Goal: Task Accomplishment & Management: Manage account settings

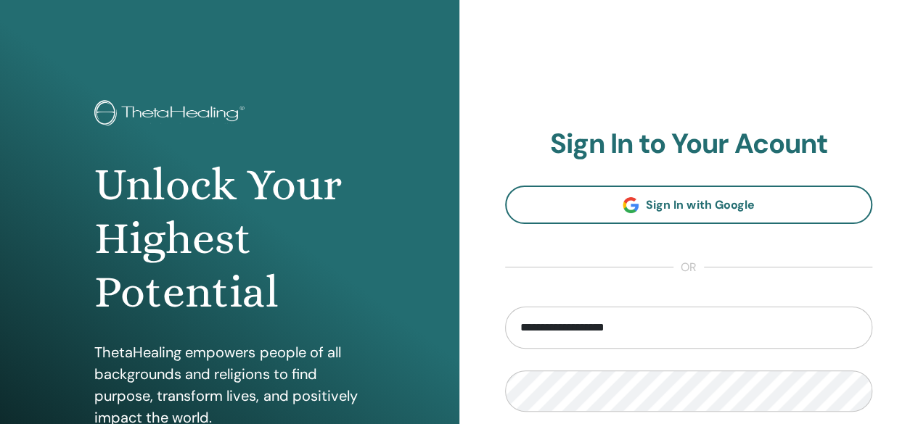
type input "**********"
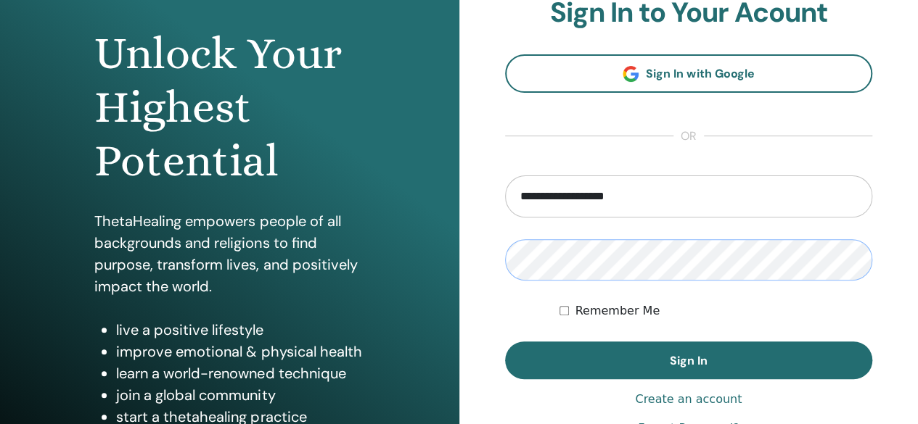
scroll to position [132, 0]
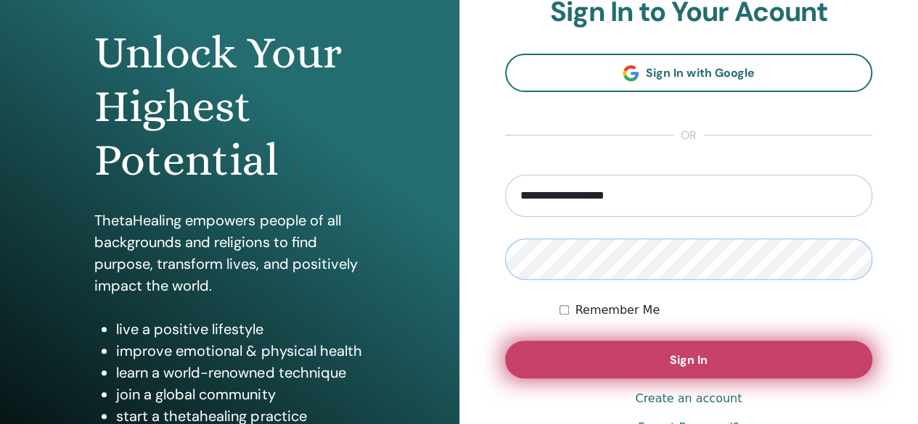
click at [505, 341] on button "Sign In" at bounding box center [689, 360] width 368 height 38
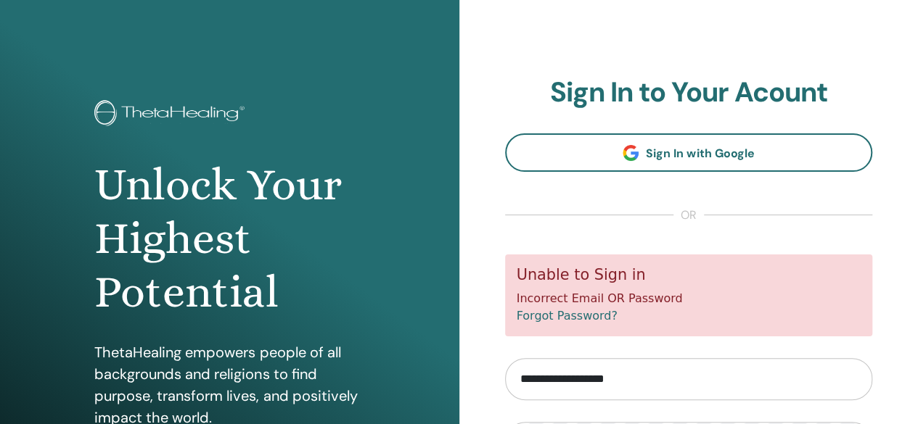
scroll to position [148, 0]
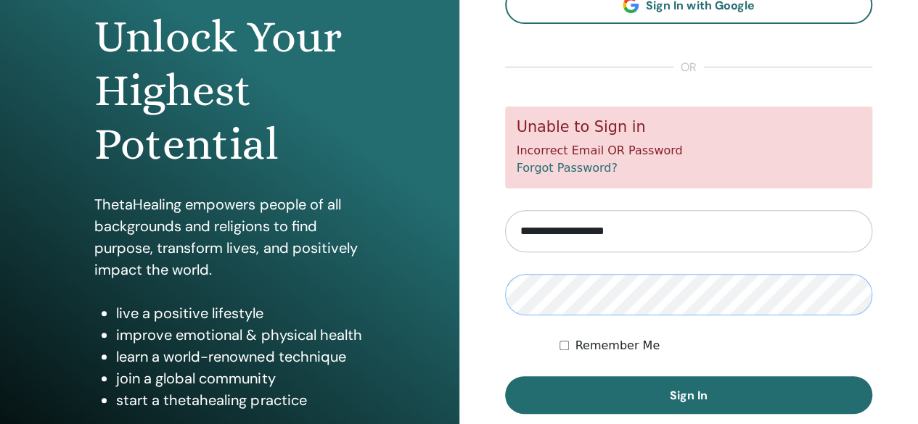
click at [505, 377] on button "Sign In" at bounding box center [689, 396] width 368 height 38
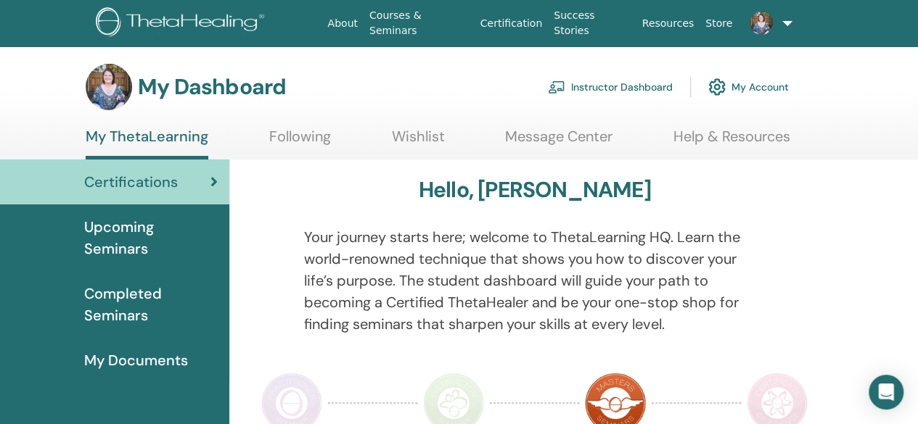
click at [644, 88] on link "Instructor Dashboard" at bounding box center [610, 87] width 125 height 32
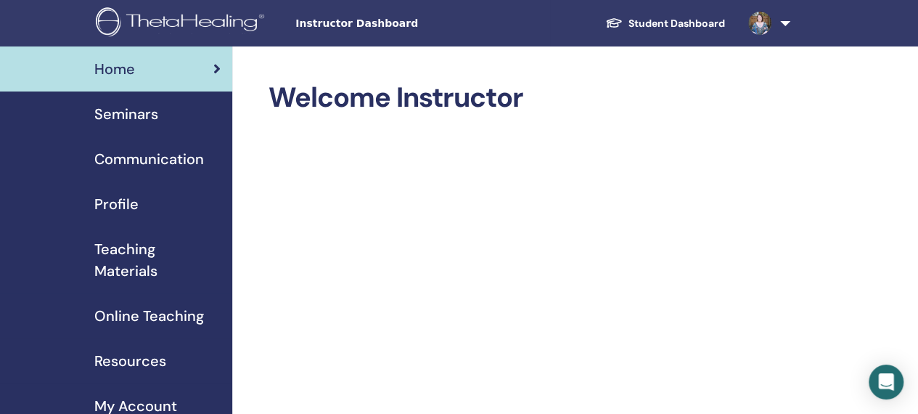
click at [133, 126] on link "Seminars" at bounding box center [116, 113] width 232 height 45
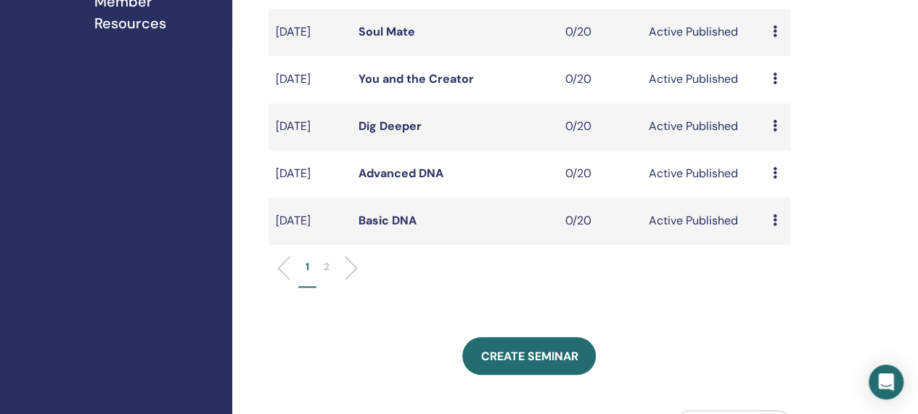
scroll to position [495, 0]
click at [335, 287] on li "2" at bounding box center [326, 272] width 20 height 28
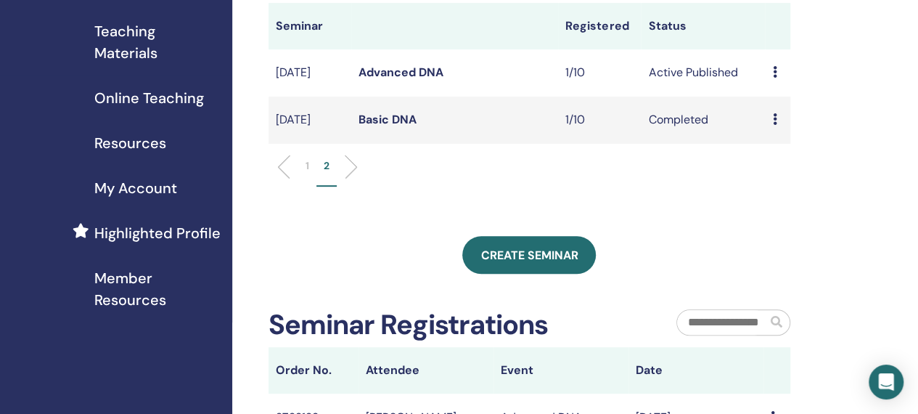
scroll to position [179, 0]
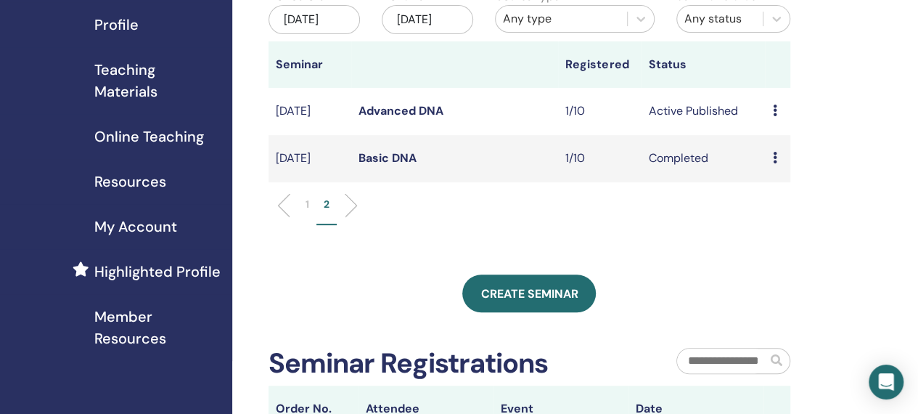
click at [772, 116] on icon at bounding box center [774, 110] width 4 height 12
click at [388, 118] on link "Advanced DNA" at bounding box center [400, 110] width 85 height 15
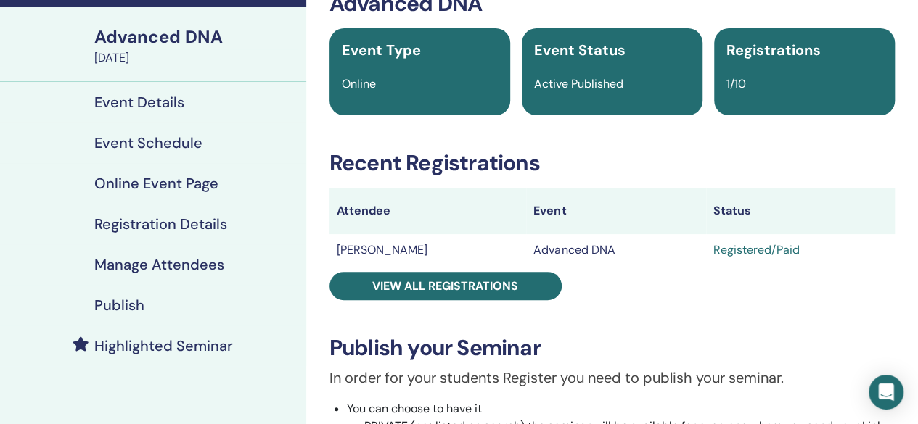
scroll to position [91, 0]
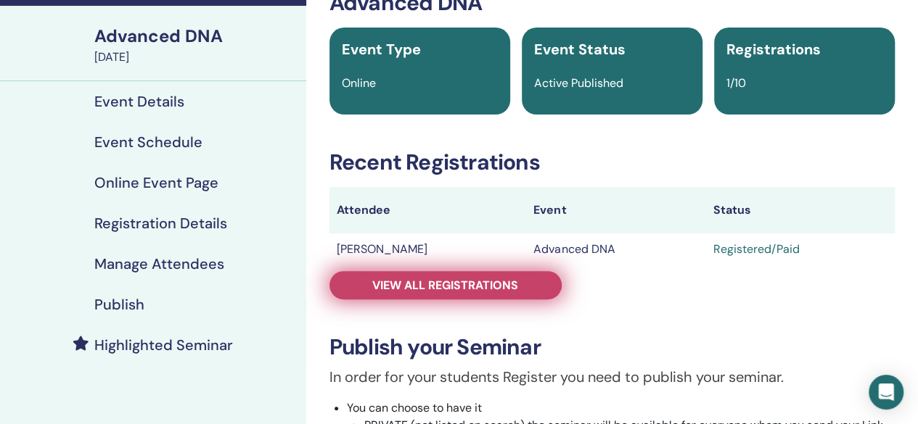
click at [460, 287] on span "View all registrations" at bounding box center [445, 285] width 146 height 15
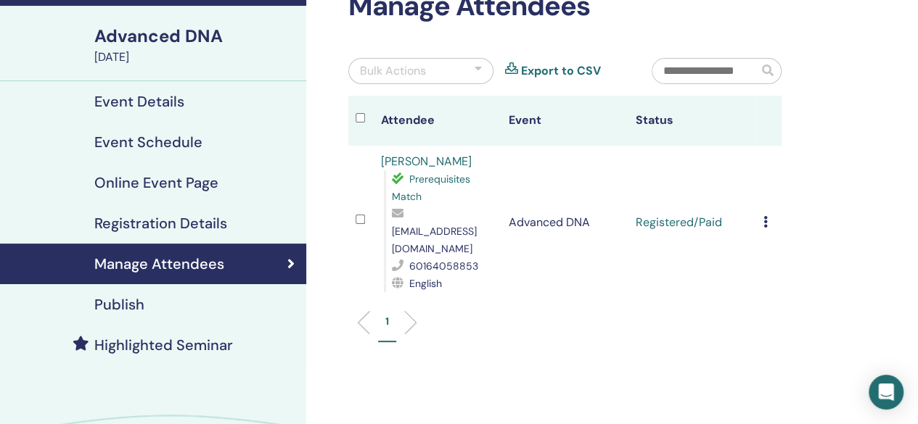
click at [767, 216] on icon at bounding box center [765, 222] width 4 height 12
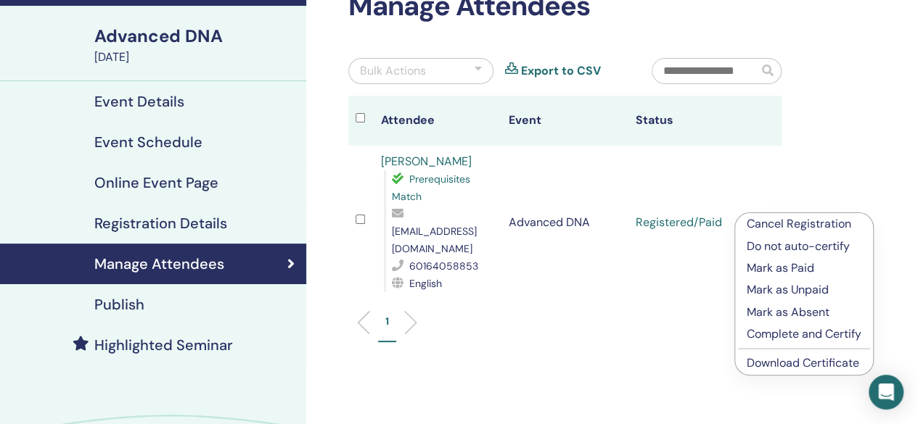
click at [789, 333] on p "Complete and Certify" at bounding box center [804, 334] width 115 height 17
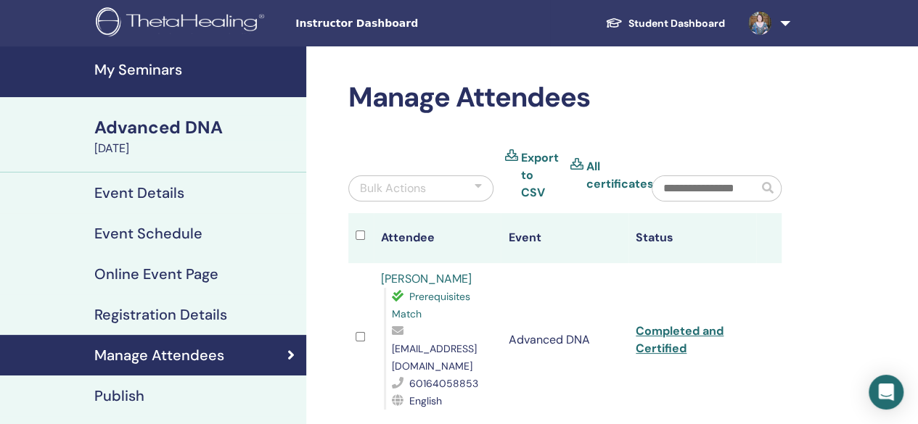
click at [150, 67] on h4 "My Seminars" at bounding box center [195, 69] width 203 height 17
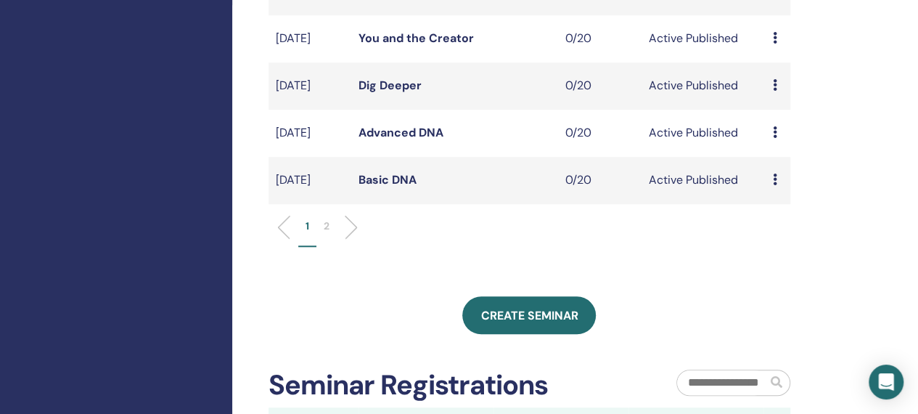
scroll to position [542, 0]
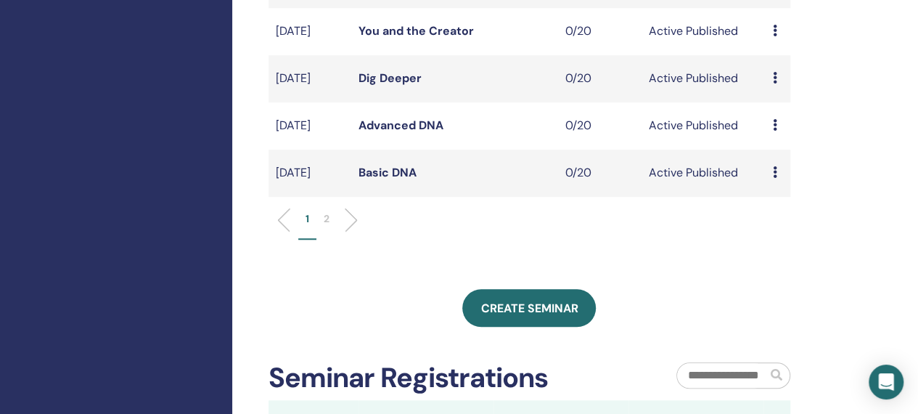
click at [334, 232] on li at bounding box center [345, 219] width 25 height 25
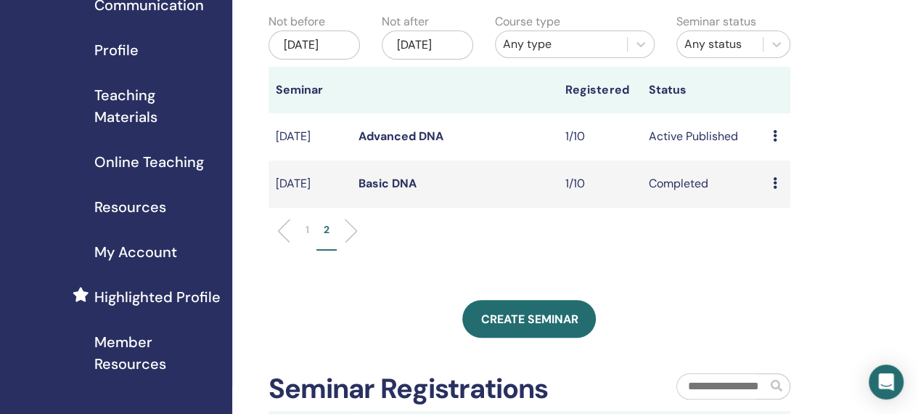
scroll to position [147, 0]
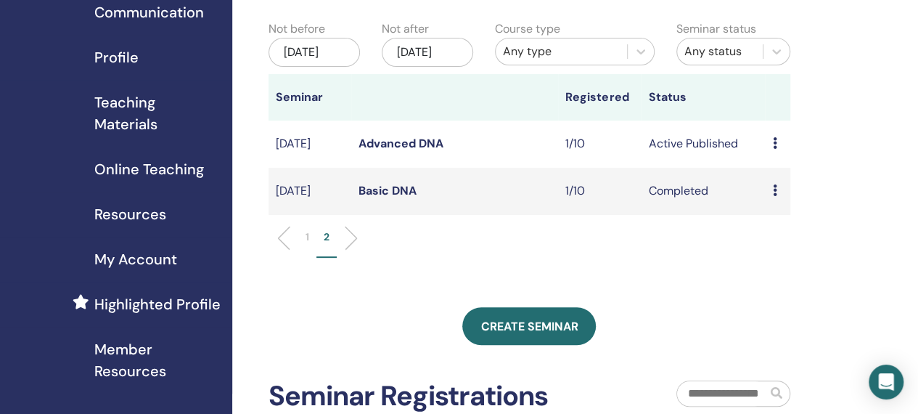
click at [776, 152] on div "Preview Edit Attendees Cancel" at bounding box center [777, 143] width 10 height 17
click at [433, 151] on link "Advanced DNA" at bounding box center [400, 143] width 85 height 15
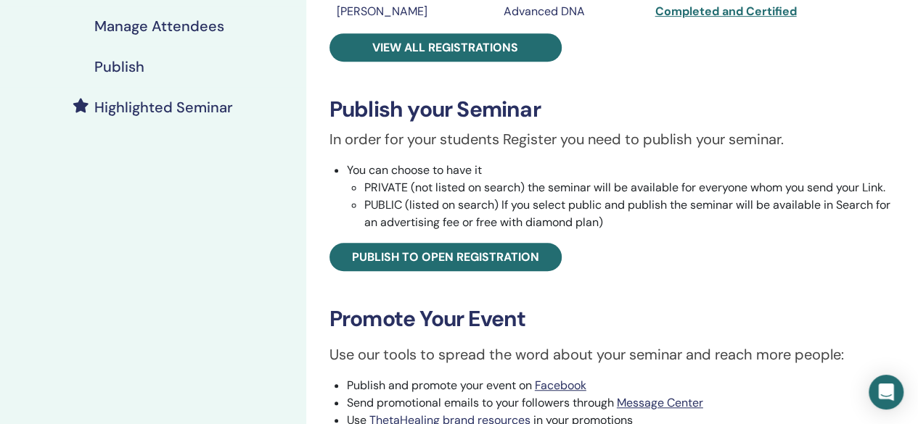
scroll to position [331, 0]
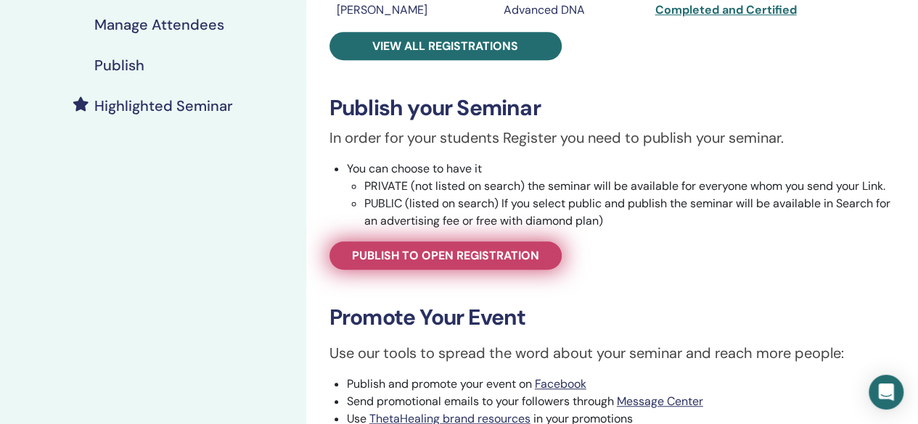
click at [512, 255] on span "Publish to open registration" at bounding box center [445, 255] width 187 height 15
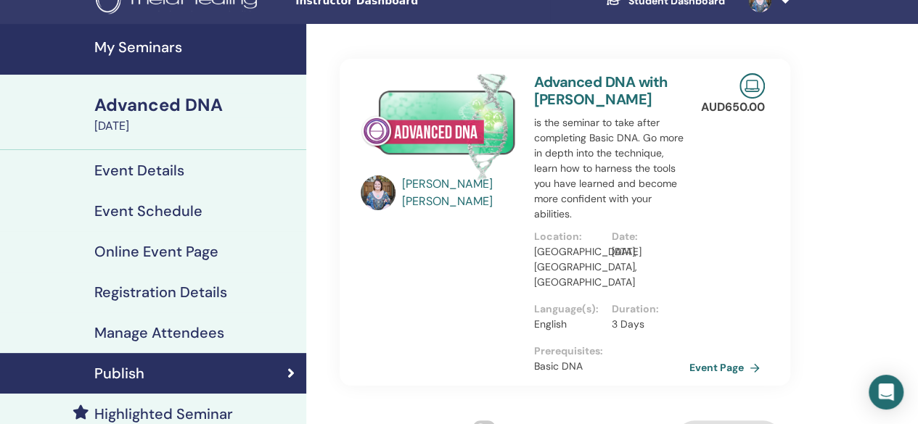
scroll to position [27, 0]
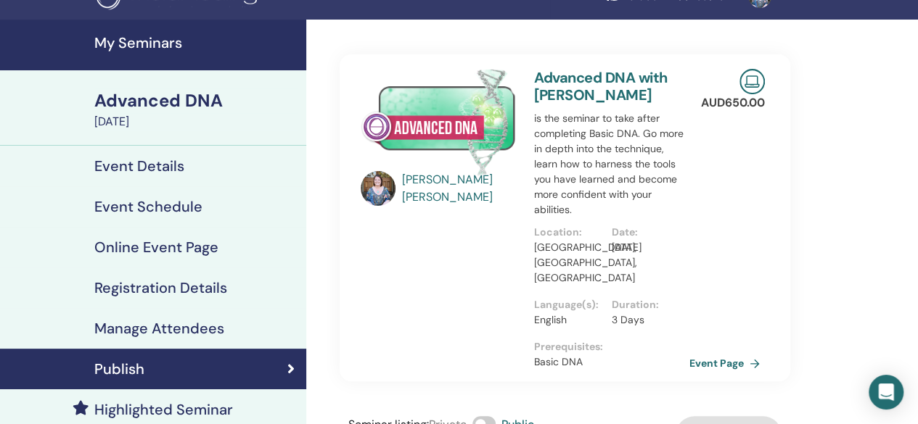
click at [168, 40] on h4 "My Seminars" at bounding box center [195, 42] width 203 height 17
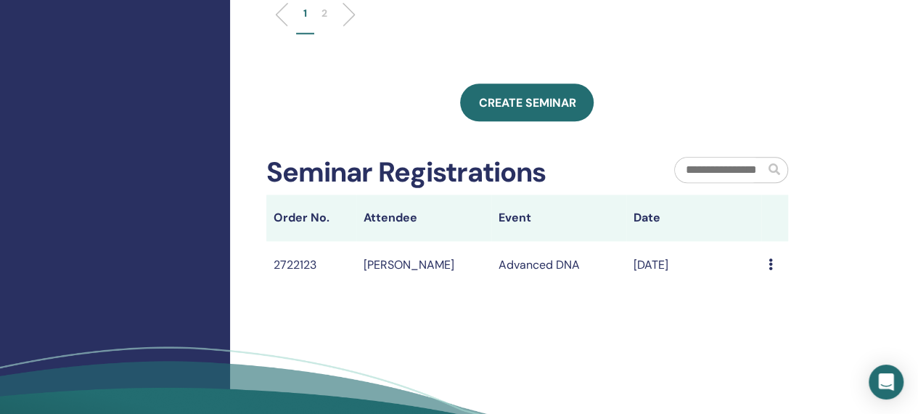
scroll to position [747, 2]
click at [770, 271] on icon at bounding box center [770, 265] width 4 height 12
click at [770, 295] on li "Message" at bounding box center [741, 306] width 70 height 22
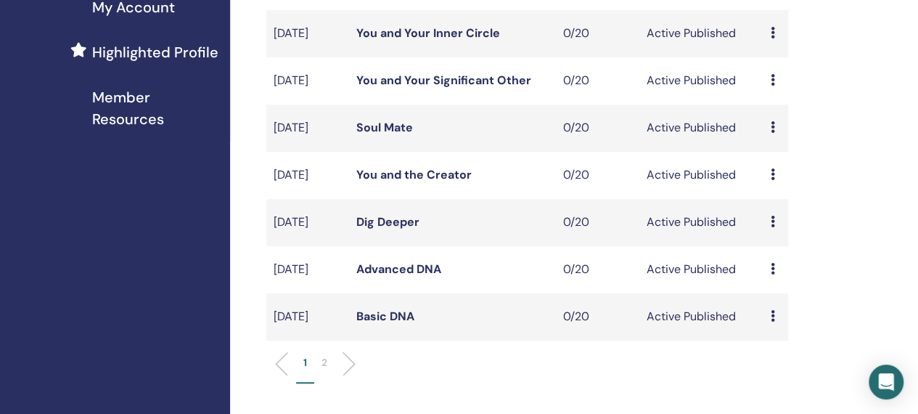
scroll to position [477, 2]
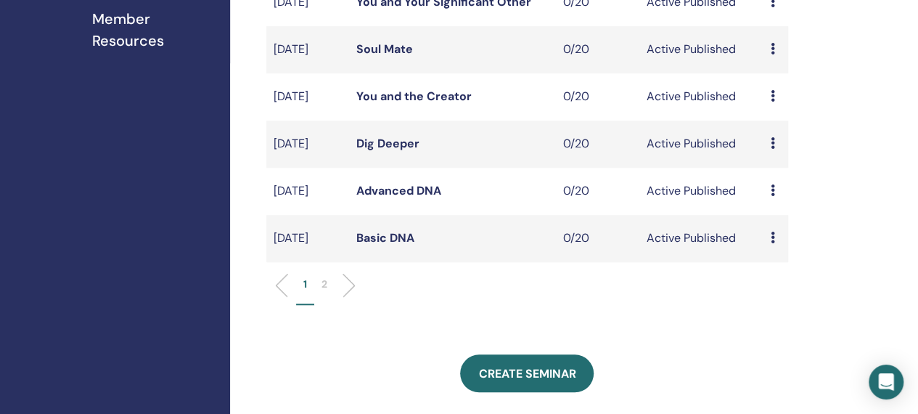
click at [326, 292] on p "2" at bounding box center [324, 283] width 6 height 15
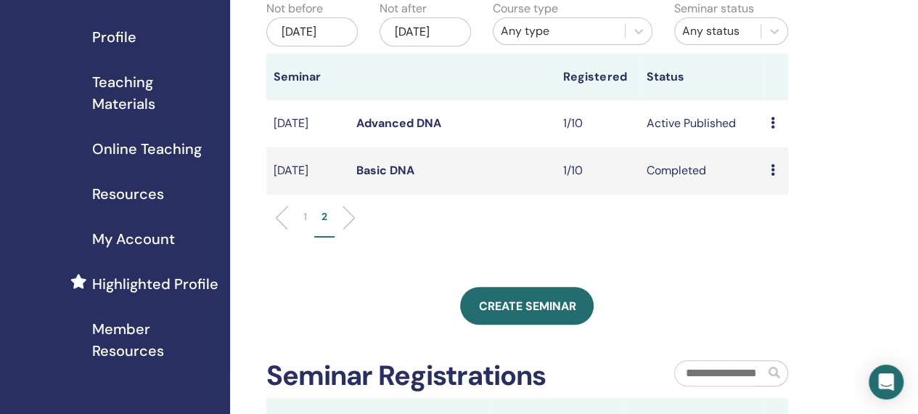
scroll to position [166, 2]
click at [366, 131] on link "Advanced DNA" at bounding box center [398, 123] width 85 height 15
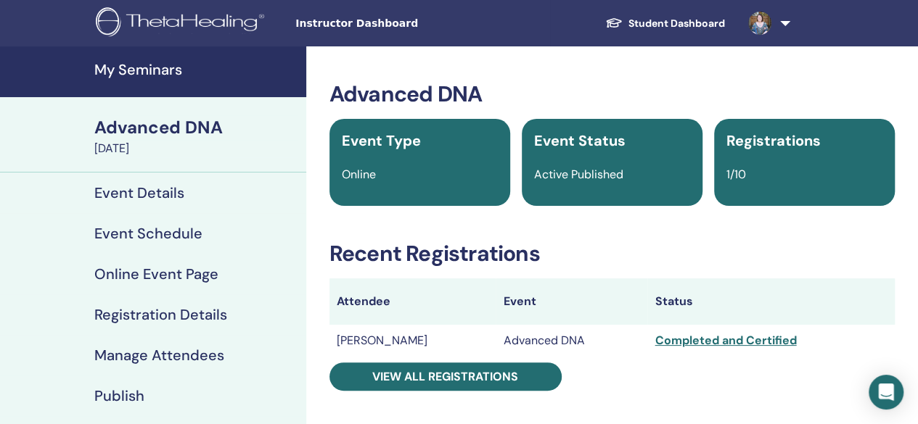
click at [120, 75] on h4 "My Seminars" at bounding box center [195, 69] width 203 height 17
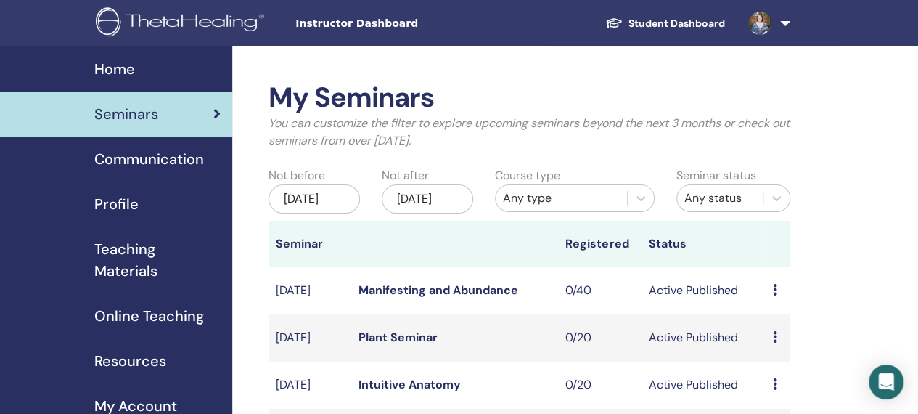
click at [785, 17] on link at bounding box center [765, 23] width 59 height 46
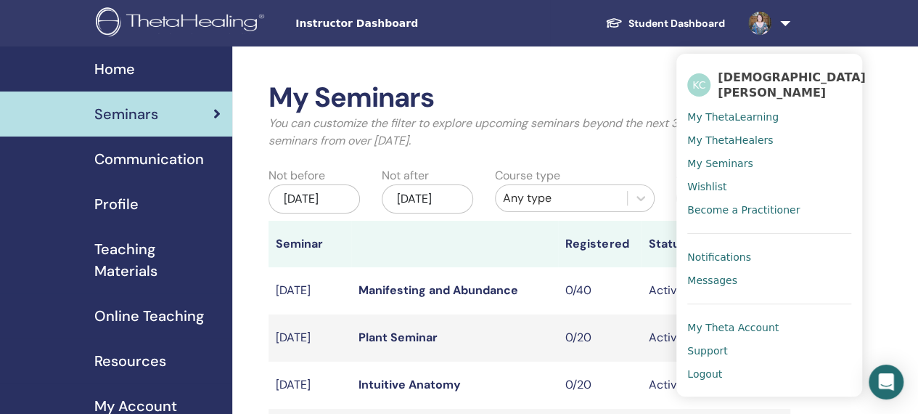
click at [700, 372] on link "Logout" at bounding box center [769, 373] width 164 height 23
